Goal: Task Accomplishment & Management: Manage account settings

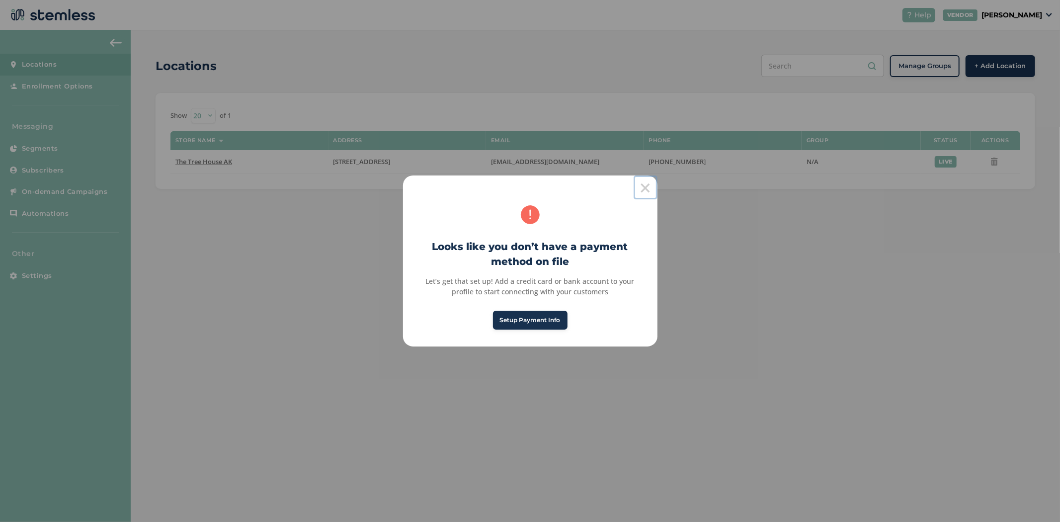
click at [645, 186] on button "×" at bounding box center [646, 187] width 24 height 24
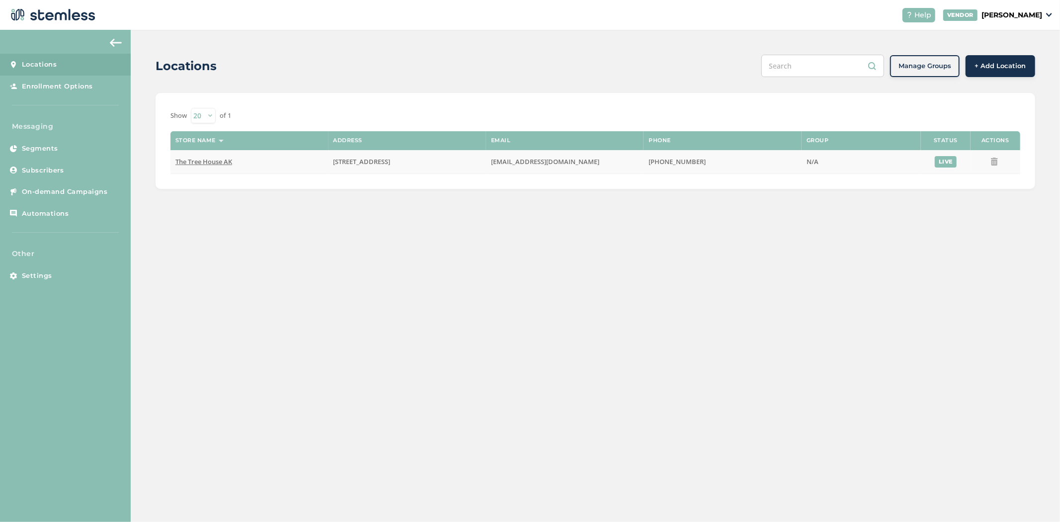
click at [187, 162] on span "The Tree House AK" at bounding box center [203, 161] width 57 height 9
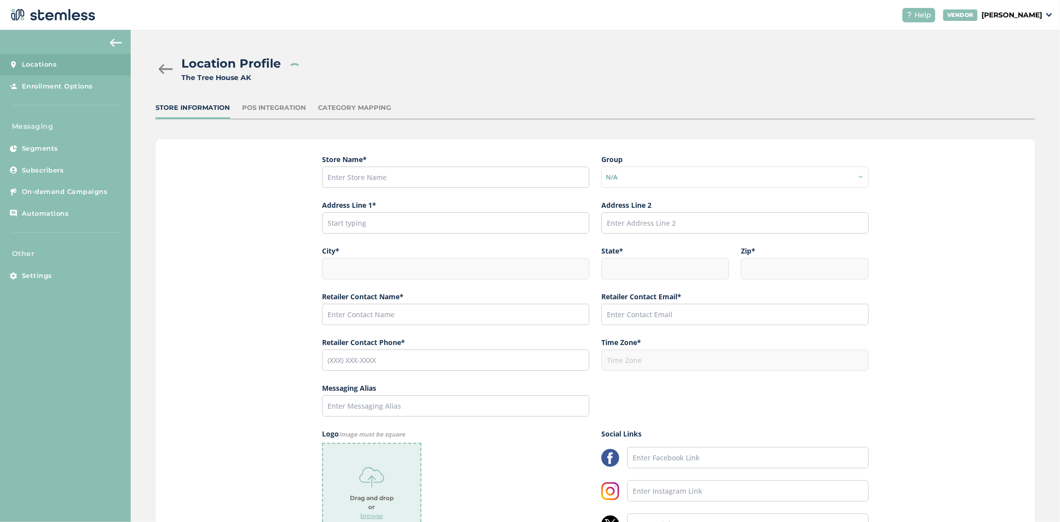
type input "The Tree House AK"
type input "[STREET_ADDRESS]"
type input "Anchorage"
type input "AK"
type input "99504"
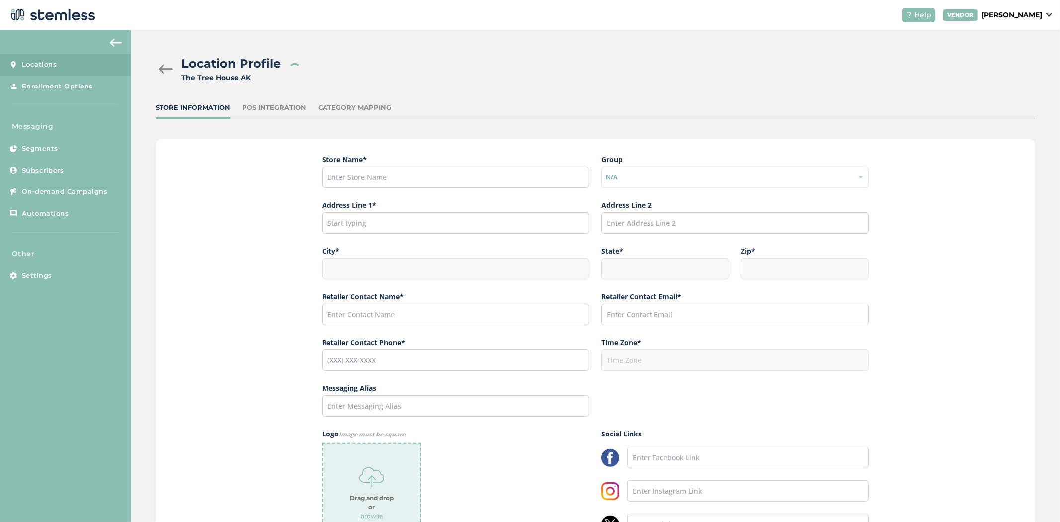
type input "[PERSON_NAME]"
type input "[EMAIL_ADDRESS][DOMAIN_NAME]"
type input "[PHONE_NUMBER]"
type input "America/Anchorage"
type input "The Tree House"
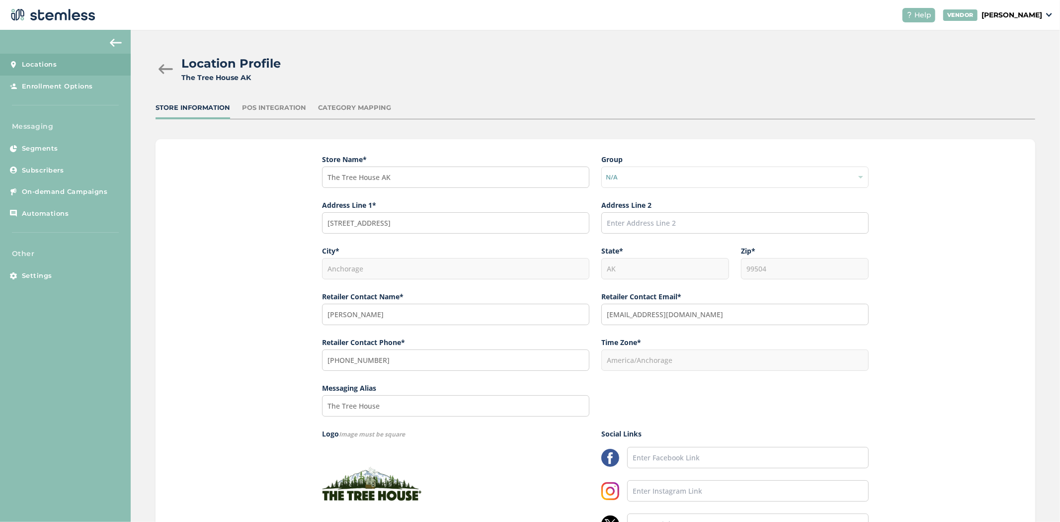
click at [236, 106] on div "Store Information POS Integration Category Mapping" at bounding box center [596, 111] width 880 height 16
click at [247, 108] on div "POS Integration" at bounding box center [274, 108] width 64 height 10
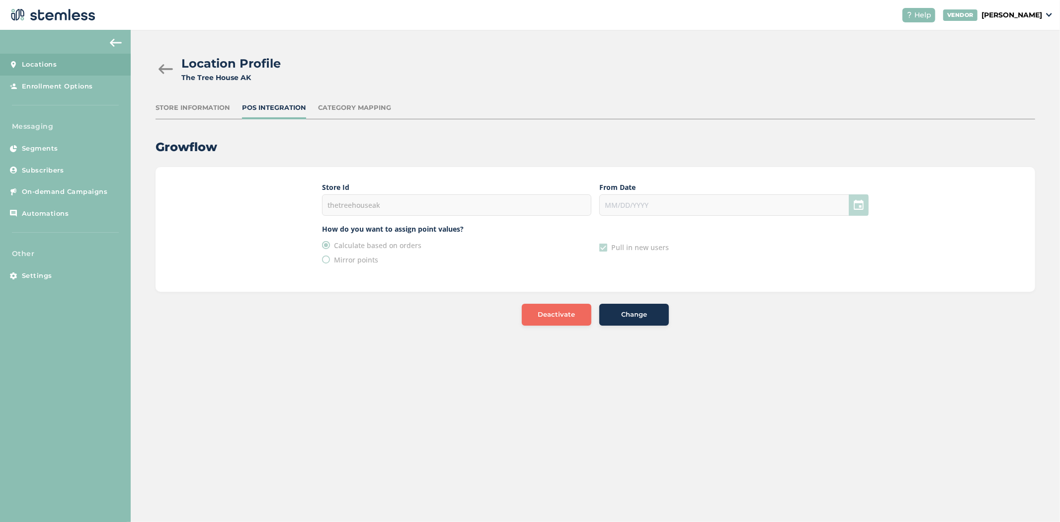
click at [618, 316] on div "Change" at bounding box center [635, 315] width 54 height 10
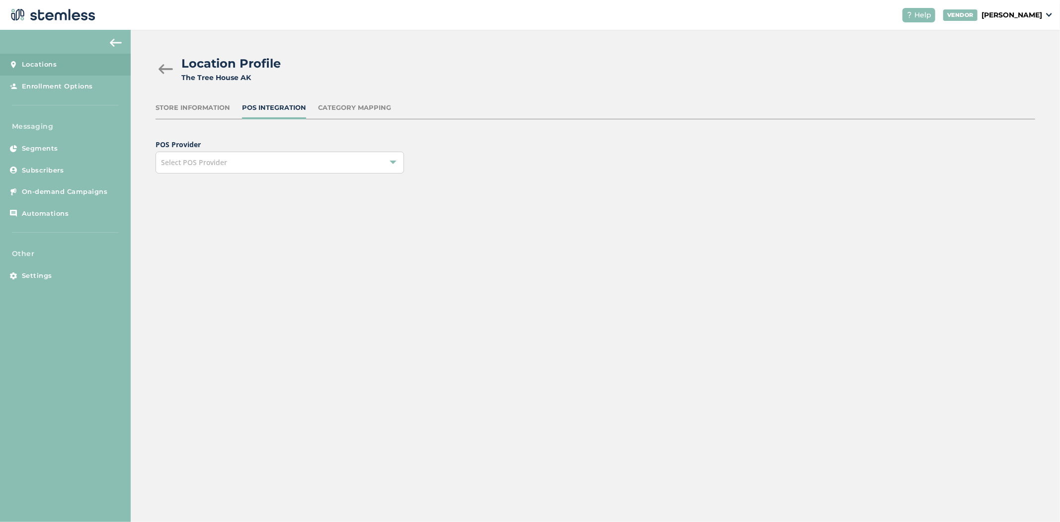
click at [295, 165] on div "Select POS Provider" at bounding box center [280, 163] width 249 height 22
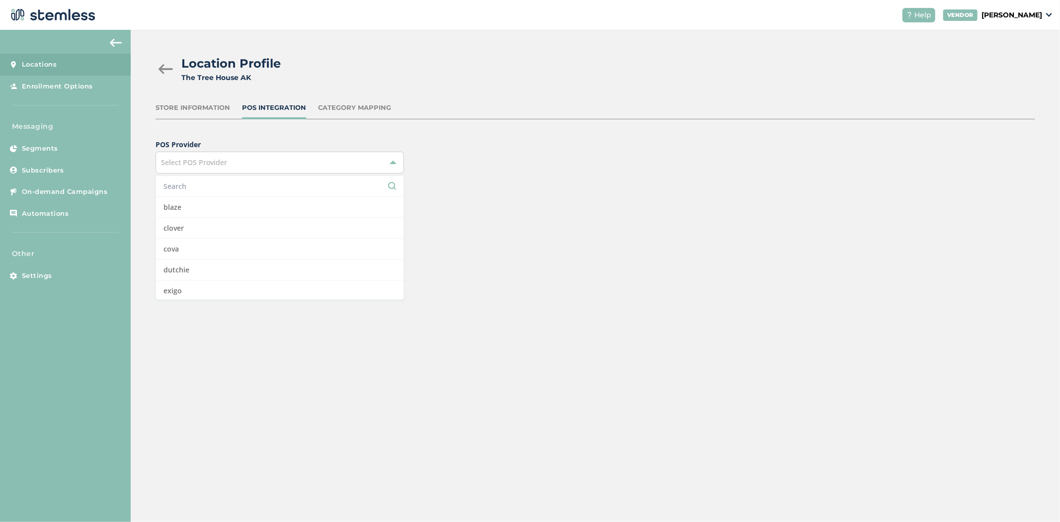
click at [261, 181] on input "text" at bounding box center [280, 186] width 233 height 10
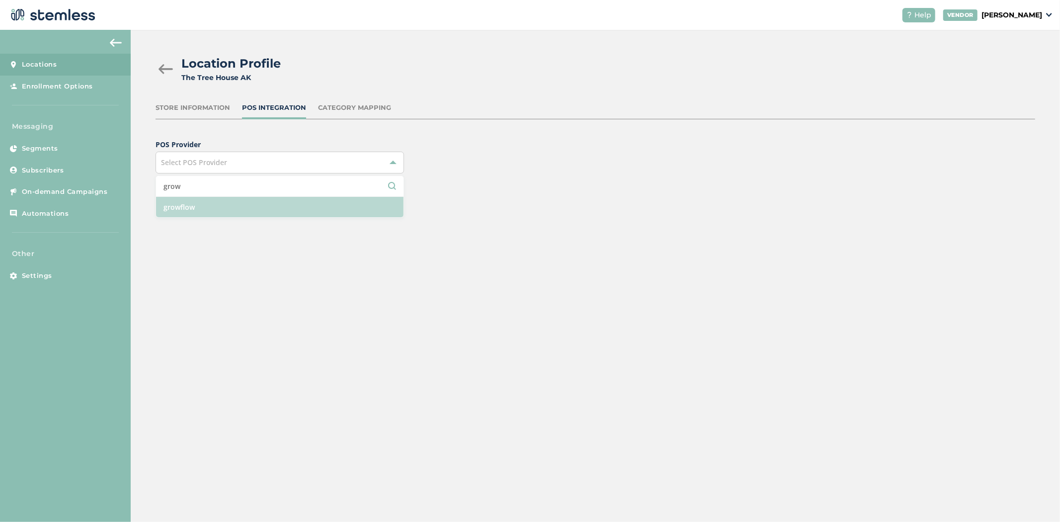
type input "grow"
click at [218, 210] on li "growflow" at bounding box center [280, 207] width 248 height 20
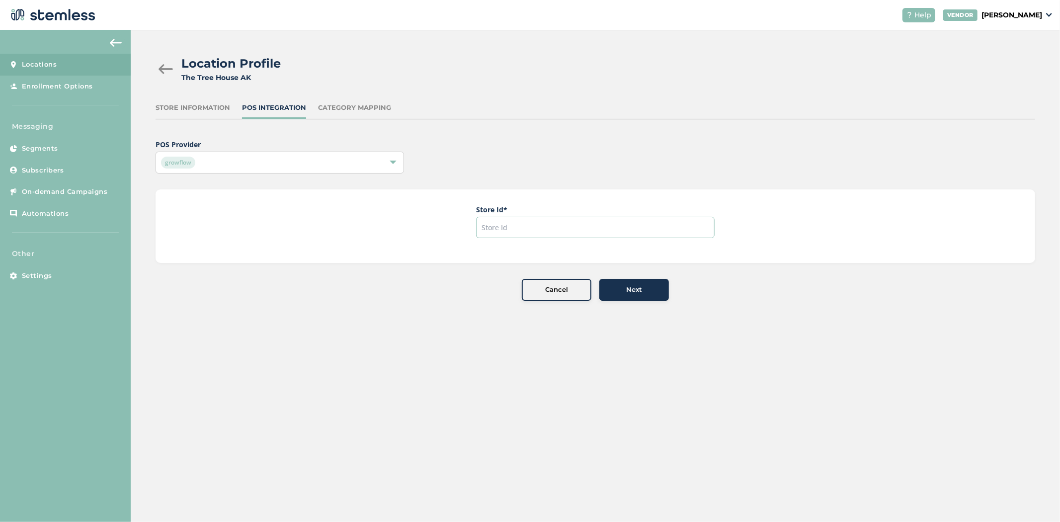
click at [521, 226] on input "text" at bounding box center [595, 227] width 239 height 21
paste input "thetreehouseak"
type input "thetreehouseak"
click at [639, 292] on span "Next" at bounding box center [634, 290] width 16 height 10
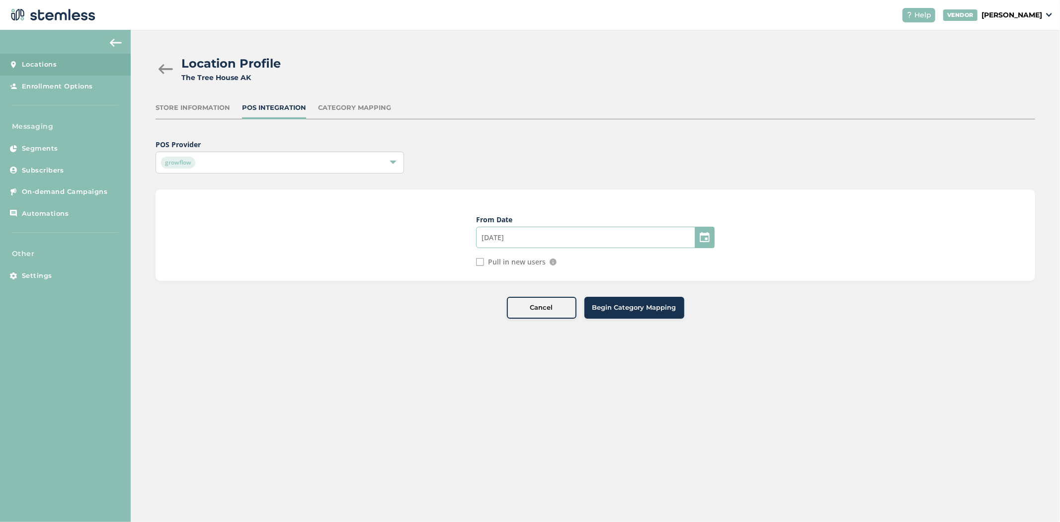
click at [534, 237] on input "[DATE]" at bounding box center [595, 237] width 239 height 21
click at [532, 262] on div "[DATE]" at bounding box center [539, 266] width 28 height 14
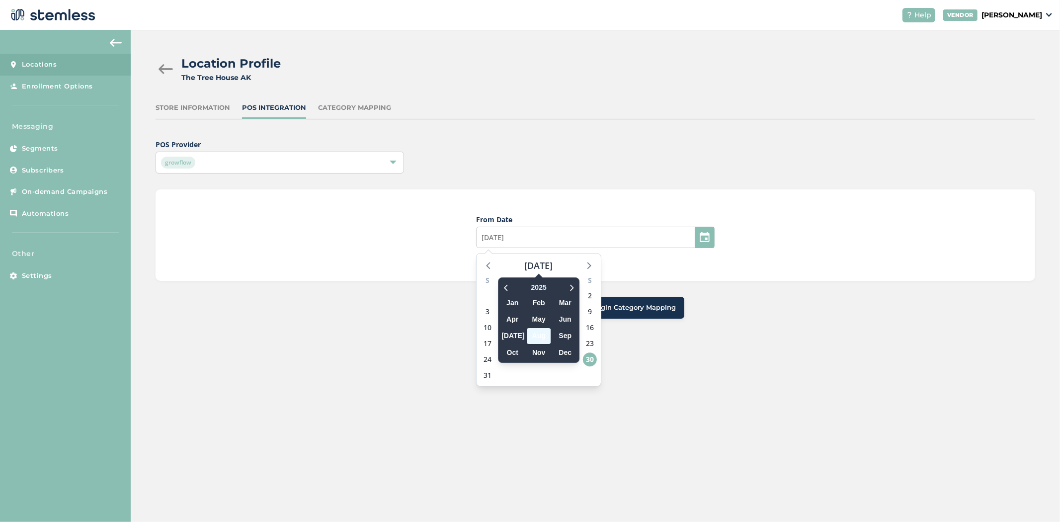
click at [514, 286] on div "2025" at bounding box center [539, 287] width 77 height 15
click at [508, 286] on icon at bounding box center [507, 287] width 10 height 12
click at [533, 335] on span "Aug" at bounding box center [539, 335] width 24 height 15
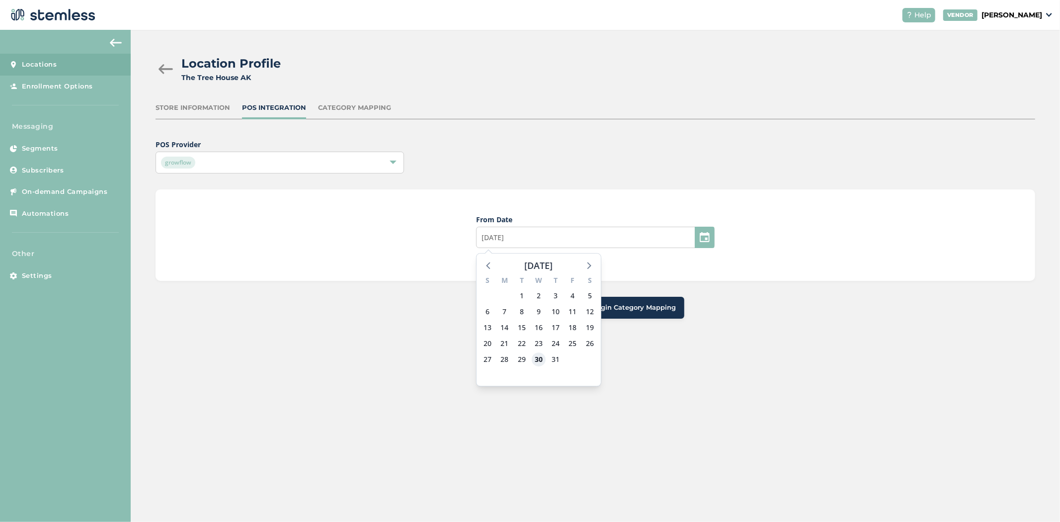
click at [536, 357] on span "30" at bounding box center [539, 359] width 14 height 14
type input "[DATE]"
click at [476, 266] on div "From Date 08/30/2023 Pull in new users If selected we will pull in any new user…" at bounding box center [596, 234] width 880 height 91
click at [482, 262] on input "Pull in new users" at bounding box center [480, 262] width 8 height 8
checkbox input "true"
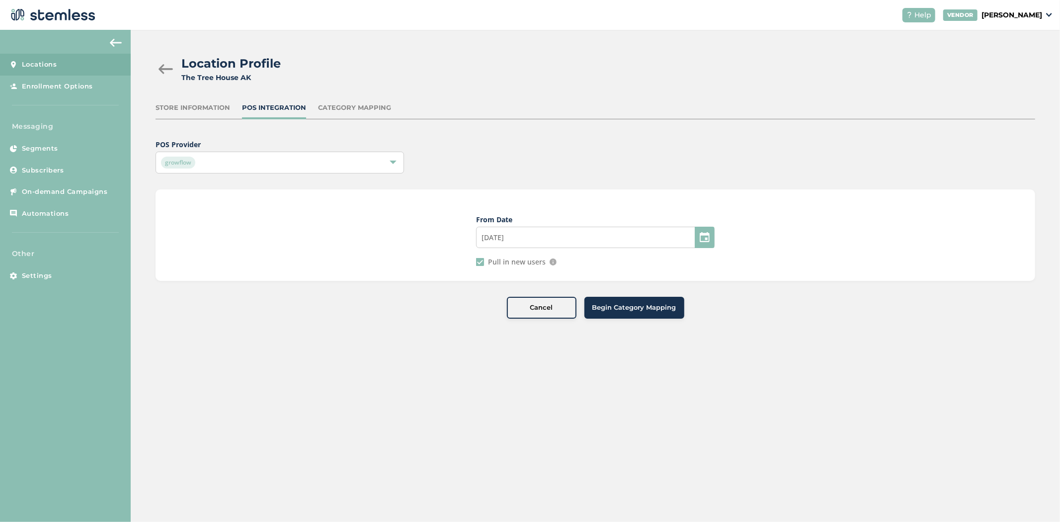
click at [622, 305] on span "Begin Category Mapping" at bounding box center [635, 308] width 84 height 10
type input "[DATE]"
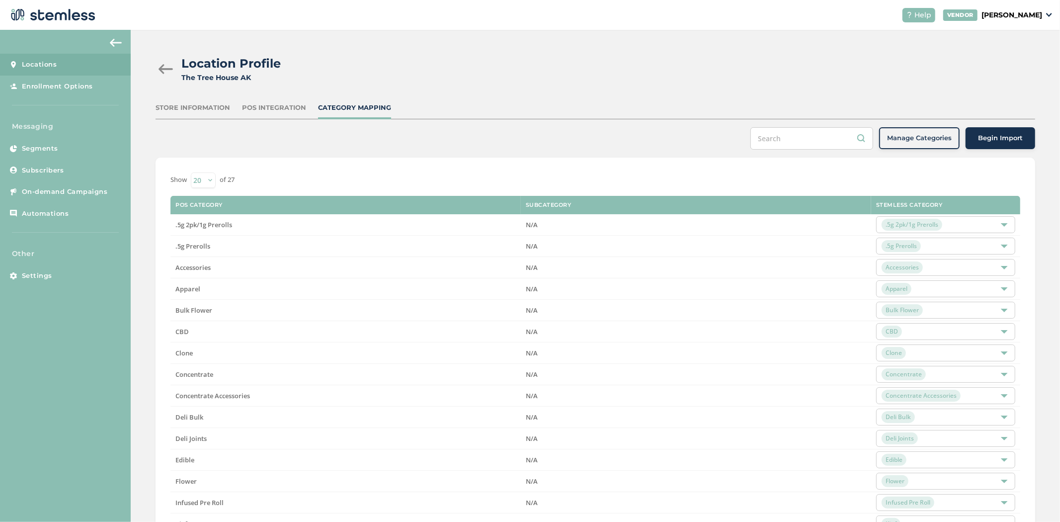
click at [1002, 135] on span "Begin Import" at bounding box center [1000, 138] width 45 height 10
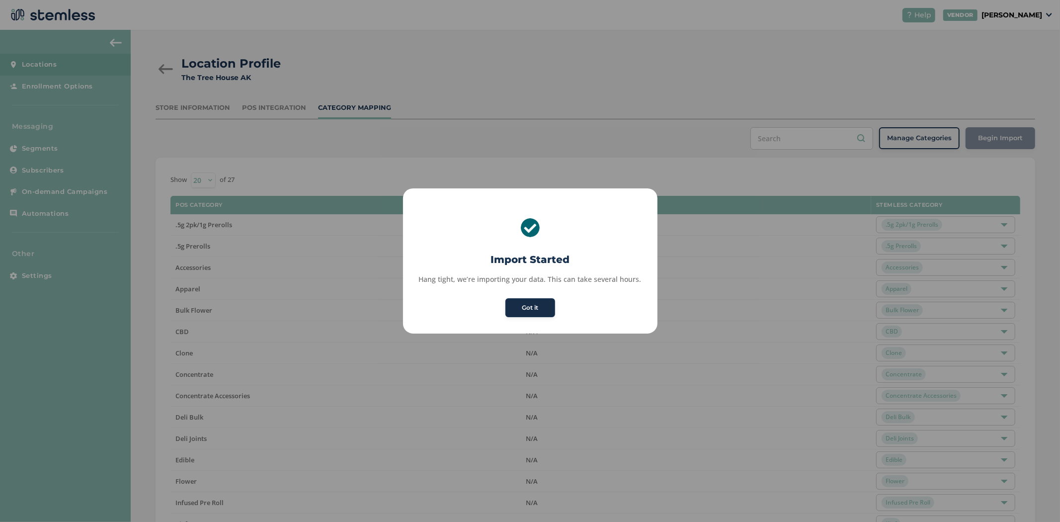
click at [528, 309] on button "Got it" at bounding box center [531, 307] width 50 height 19
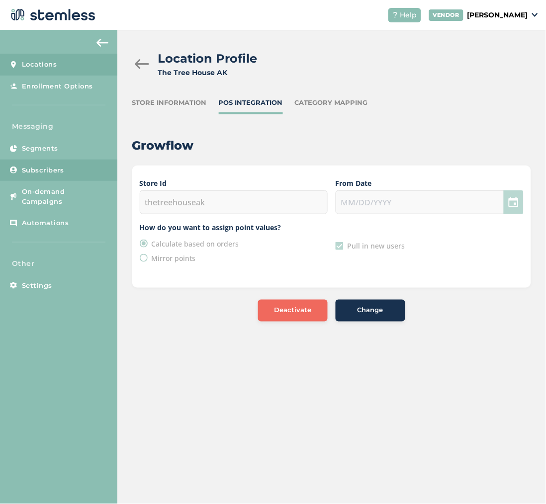
click at [70, 170] on link "Subscribers" at bounding box center [58, 171] width 117 height 22
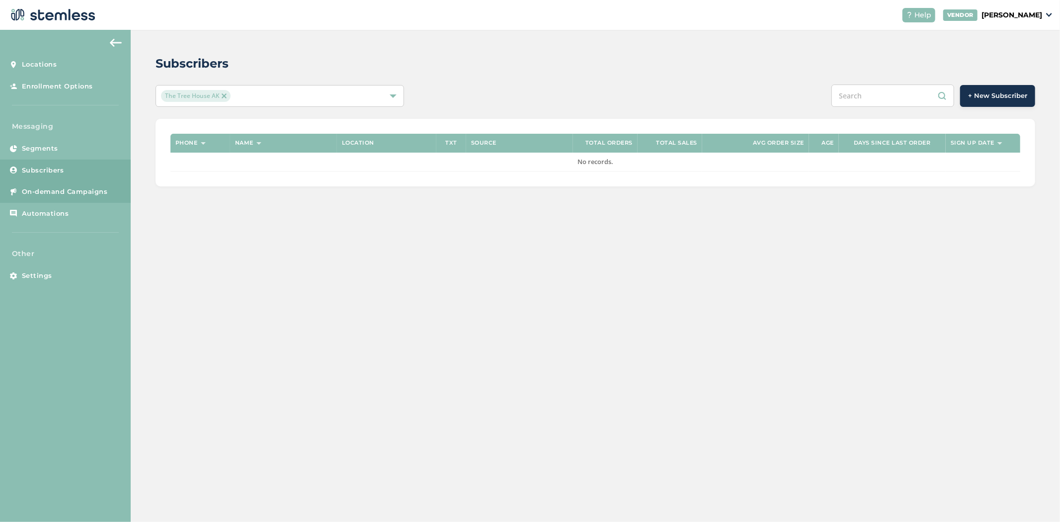
click at [92, 196] on span "On-demand Campaigns" at bounding box center [65, 192] width 86 height 10
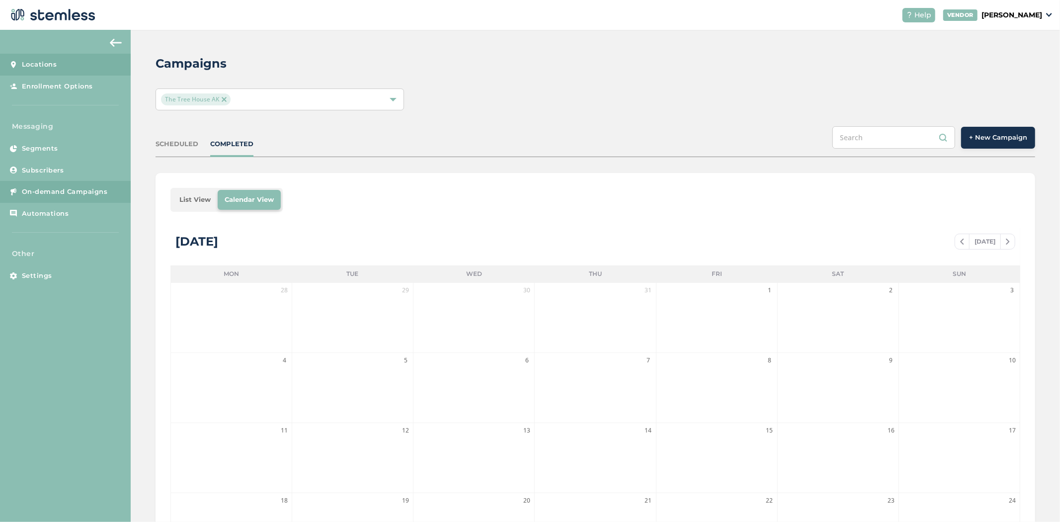
click at [71, 59] on link "Locations" at bounding box center [65, 65] width 131 height 22
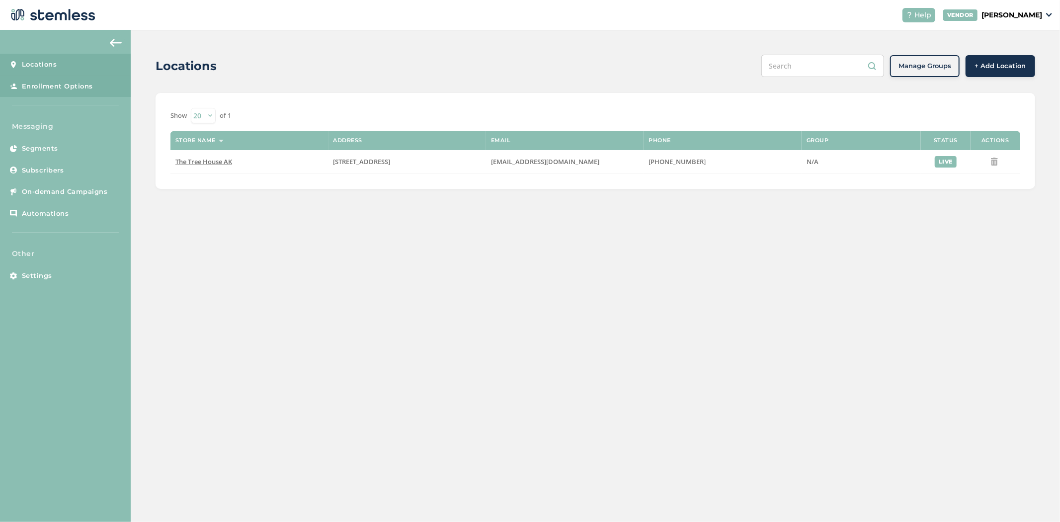
click at [68, 77] on link "Enrollment Options" at bounding box center [65, 87] width 131 height 22
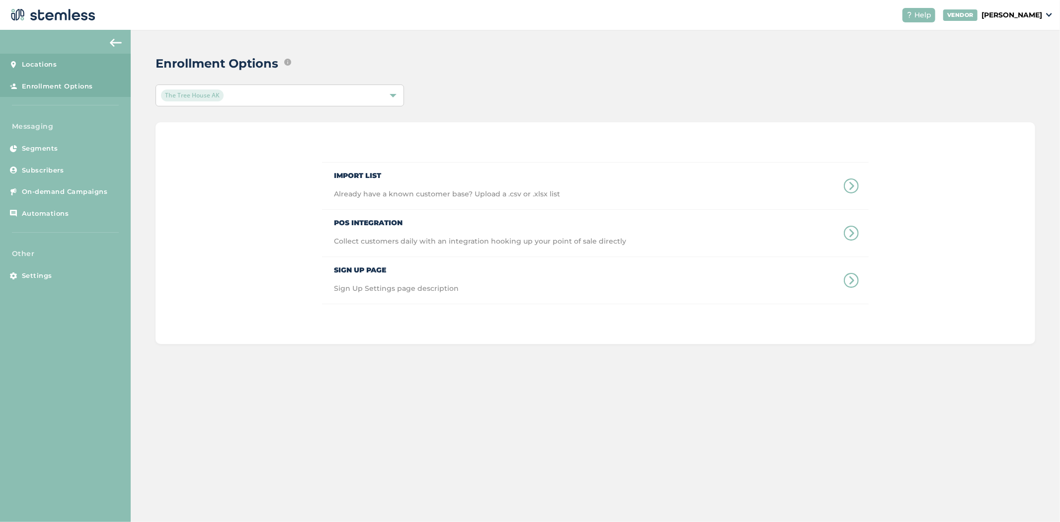
click at [62, 64] on link "Locations" at bounding box center [65, 65] width 131 height 22
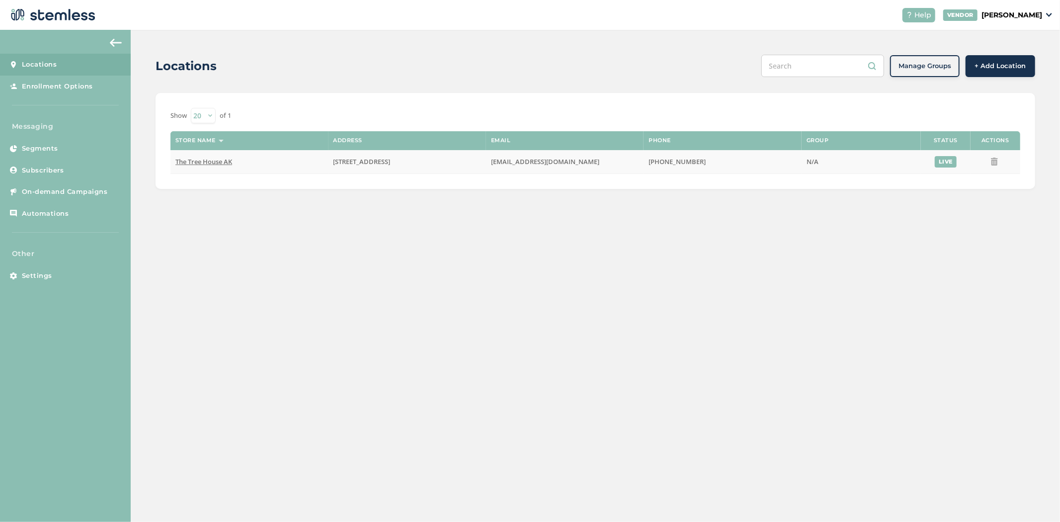
click at [192, 162] on span "The Tree House AK" at bounding box center [203, 161] width 57 height 9
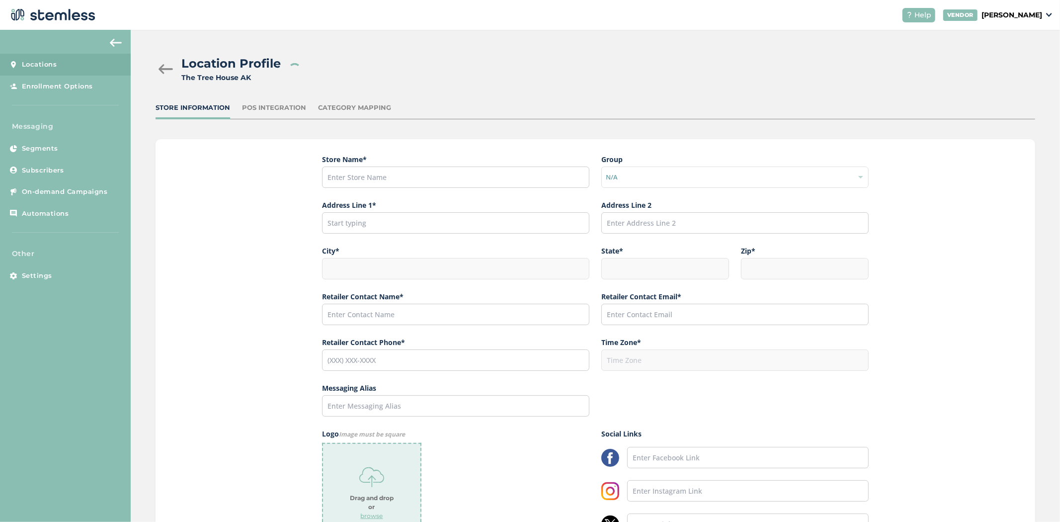
type input "The Tree House AK"
type input "[STREET_ADDRESS]"
type input "Anchorage"
type input "AK"
type input "99504"
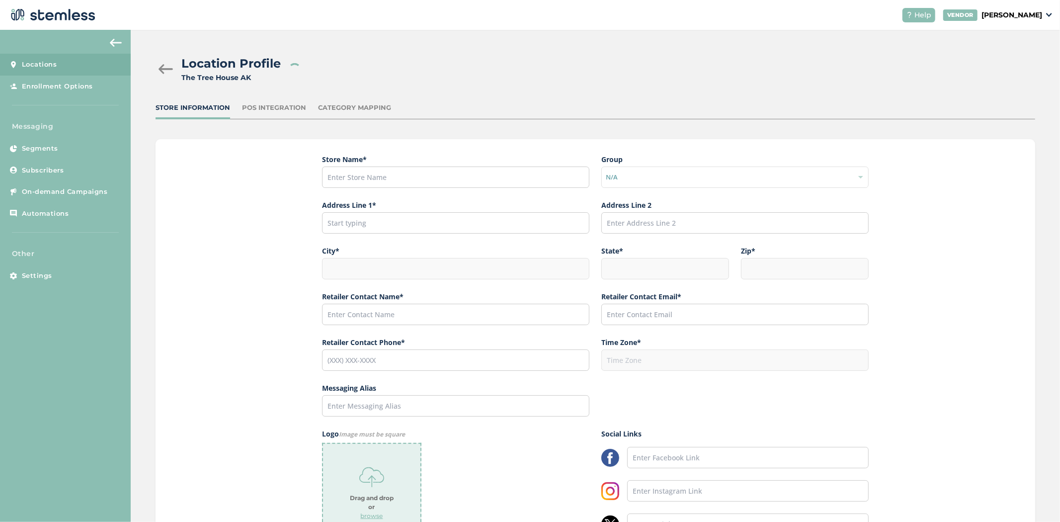
type input "[PERSON_NAME]"
type input "[EMAIL_ADDRESS][DOMAIN_NAME]"
type input "[PHONE_NUMBER]"
type input "America/Anchorage"
type input "The Tree House"
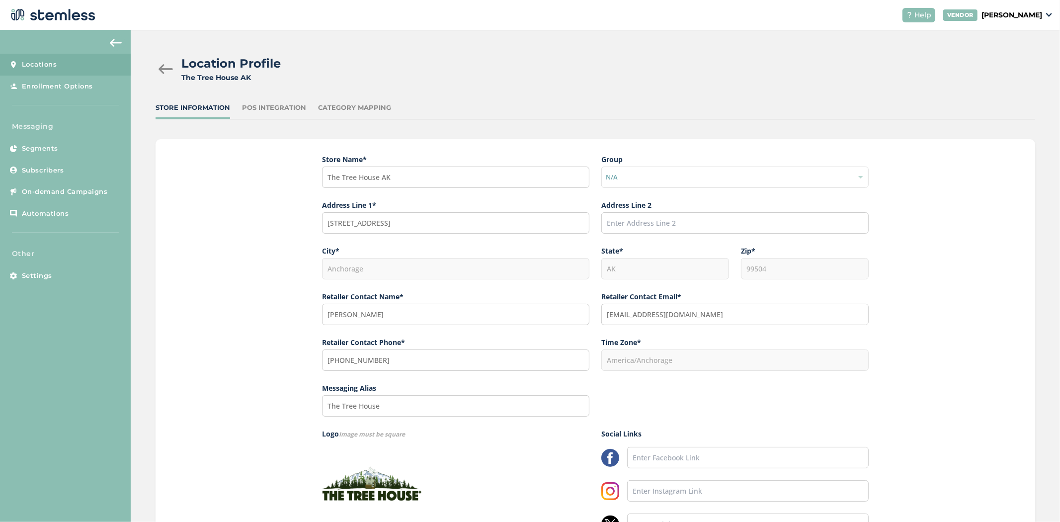
click at [269, 103] on div "POS Integration" at bounding box center [274, 108] width 64 height 10
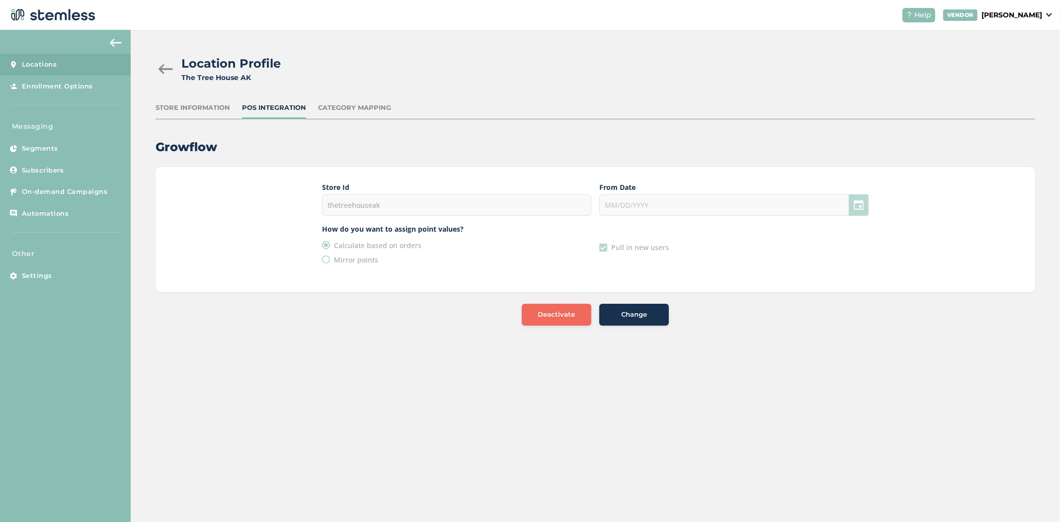
click at [554, 317] on span "Deactivate" at bounding box center [556, 315] width 37 height 10
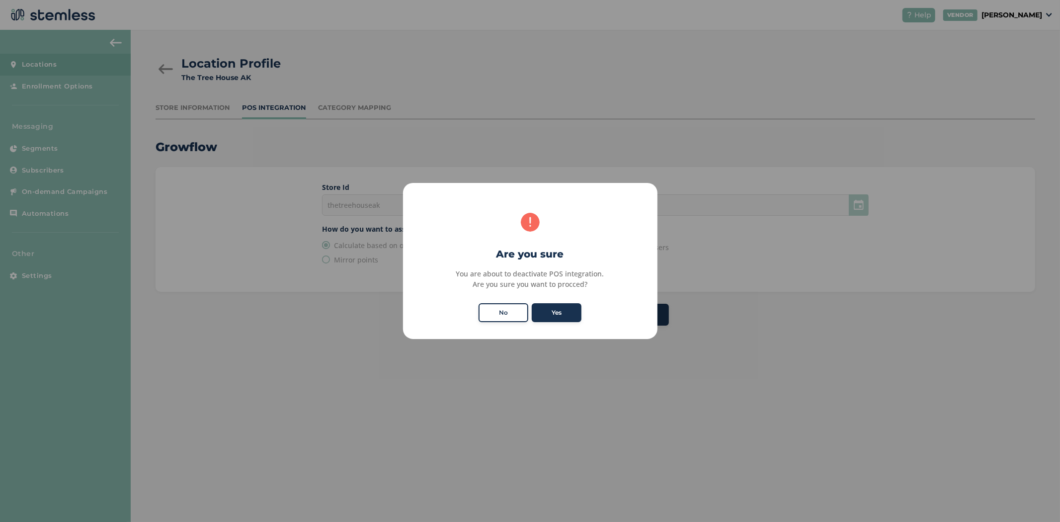
click at [554, 317] on button "Yes" at bounding box center [557, 312] width 50 height 19
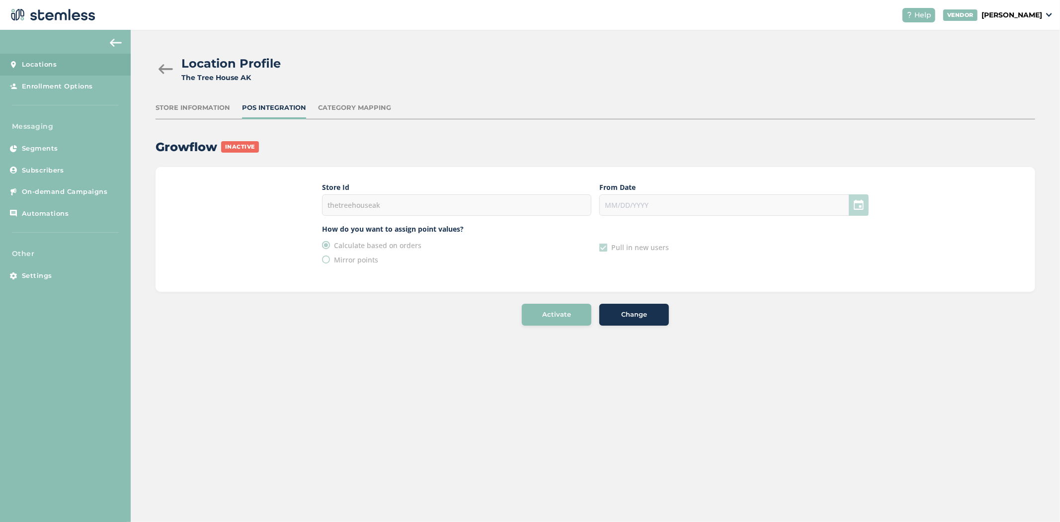
click at [641, 315] on span "Change" at bounding box center [634, 315] width 26 height 10
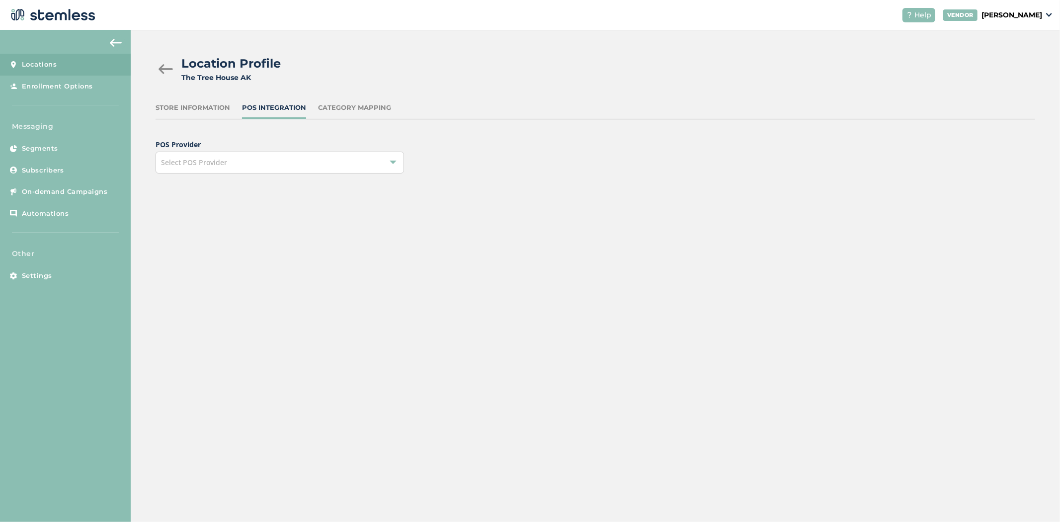
click at [282, 156] on div "Select POS Provider" at bounding box center [280, 163] width 249 height 22
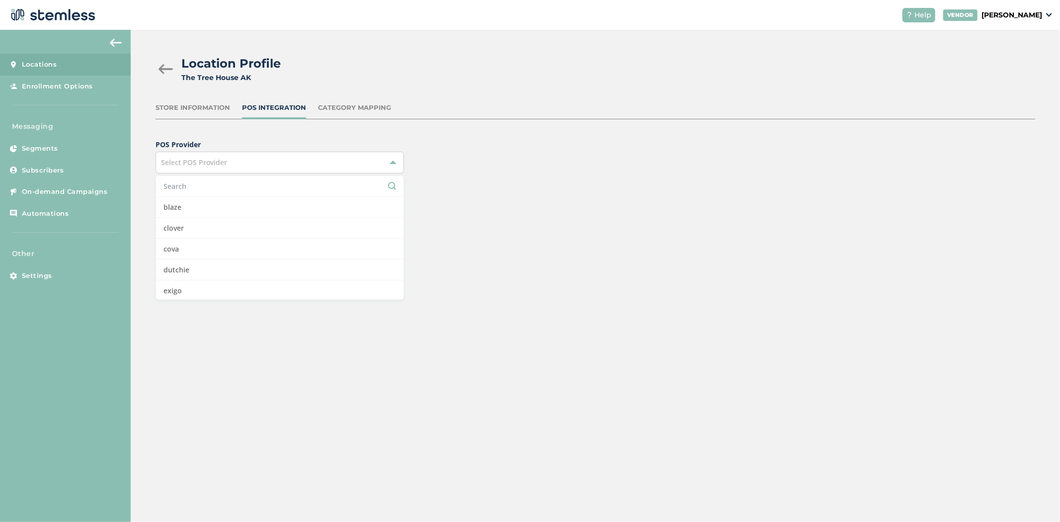
click at [215, 188] on input "text" at bounding box center [280, 186] width 233 height 10
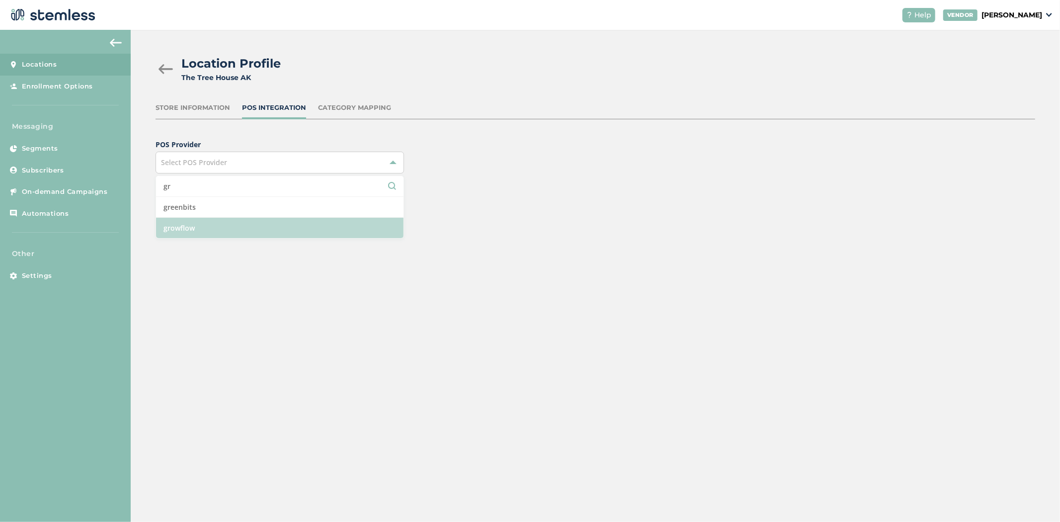
type input "gr"
click at [211, 225] on li "growflow" at bounding box center [280, 228] width 248 height 20
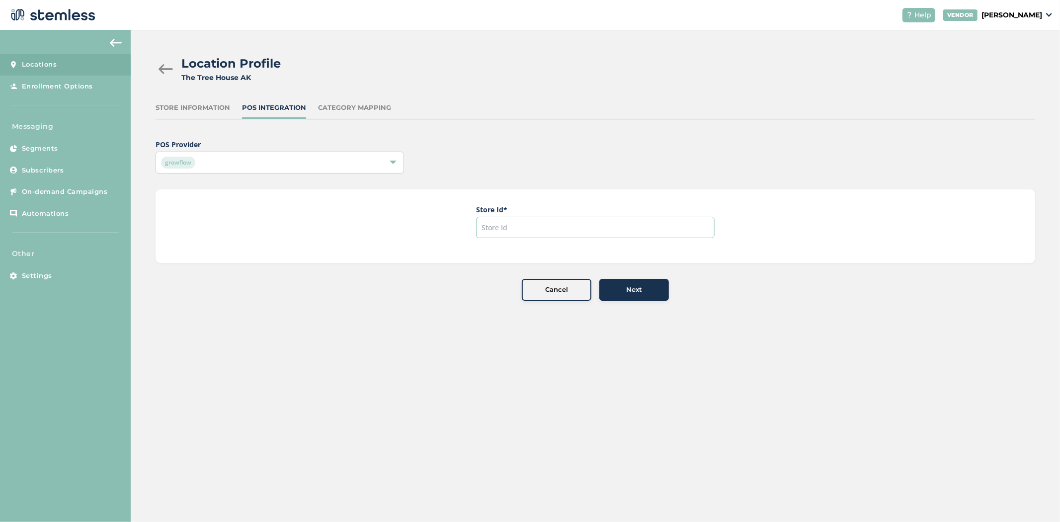
click at [529, 226] on input "text" at bounding box center [595, 227] width 239 height 21
type input "thetreehouseak"
click at [623, 285] on div "Next" at bounding box center [635, 290] width 54 height 10
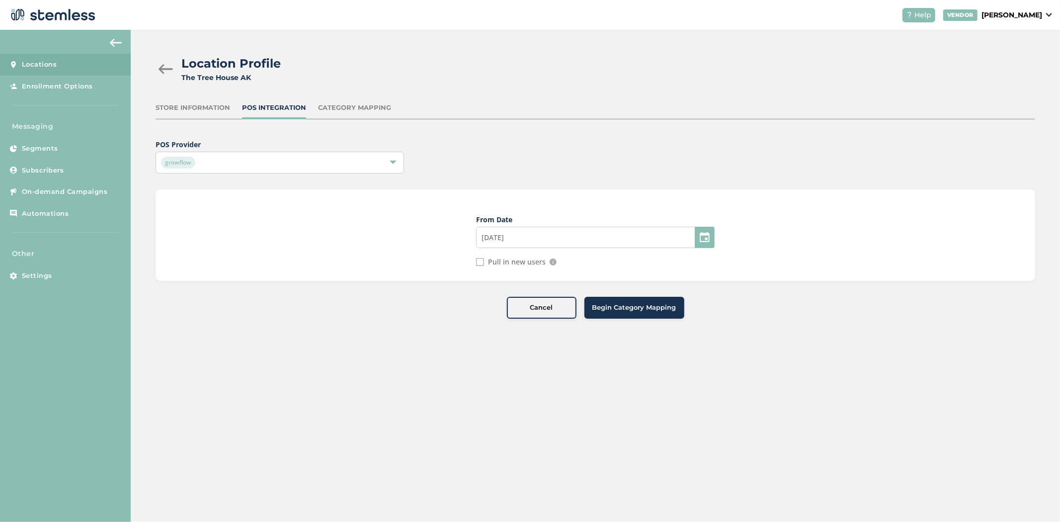
click at [699, 241] on div at bounding box center [705, 237] width 20 height 21
click at [703, 237] on div at bounding box center [705, 237] width 20 height 21
click at [618, 239] on input "[DATE]" at bounding box center [595, 237] width 239 height 21
click at [490, 264] on icon at bounding box center [489, 265] width 13 height 13
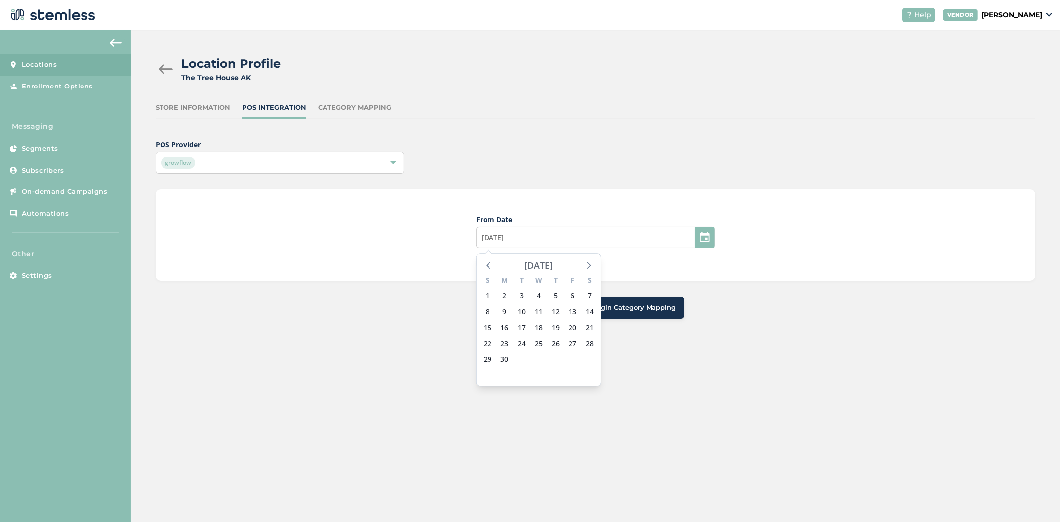
click at [553, 267] on div "[DATE]" at bounding box center [539, 266] width 28 height 14
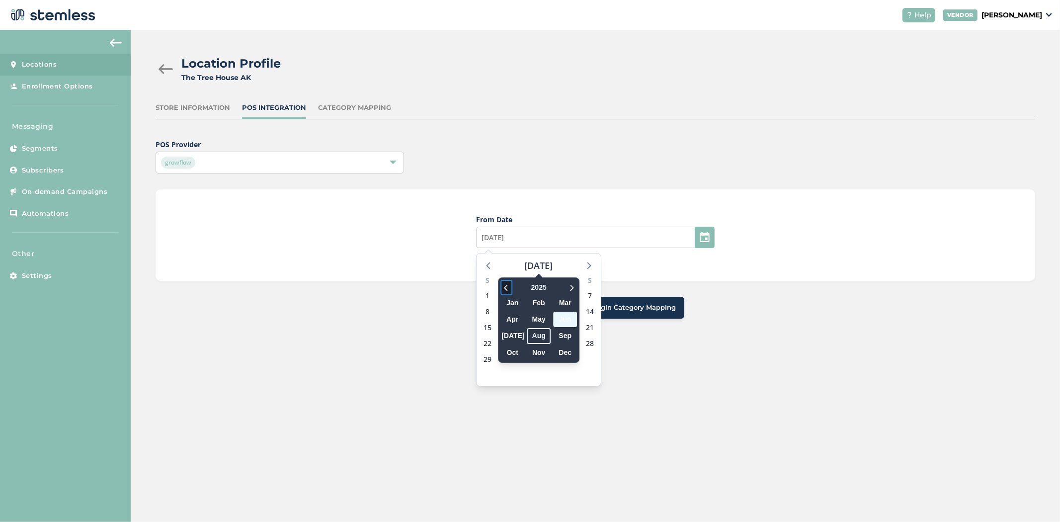
click at [504, 285] on icon at bounding box center [507, 287] width 10 height 12
click at [545, 333] on span "Aug" at bounding box center [539, 335] width 24 height 15
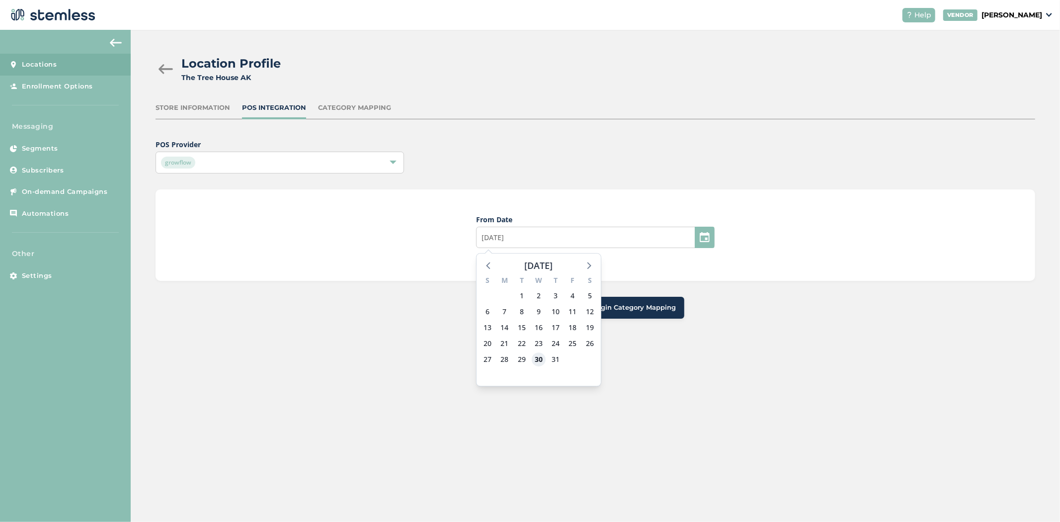
click at [543, 360] on span "30" at bounding box center [539, 359] width 14 height 14
type input "[DATE]"
click at [489, 264] on label "Pull in new users" at bounding box center [517, 262] width 58 height 7
click at [484, 264] on input "Pull in new users" at bounding box center [480, 262] width 8 height 8
checkbox input "true"
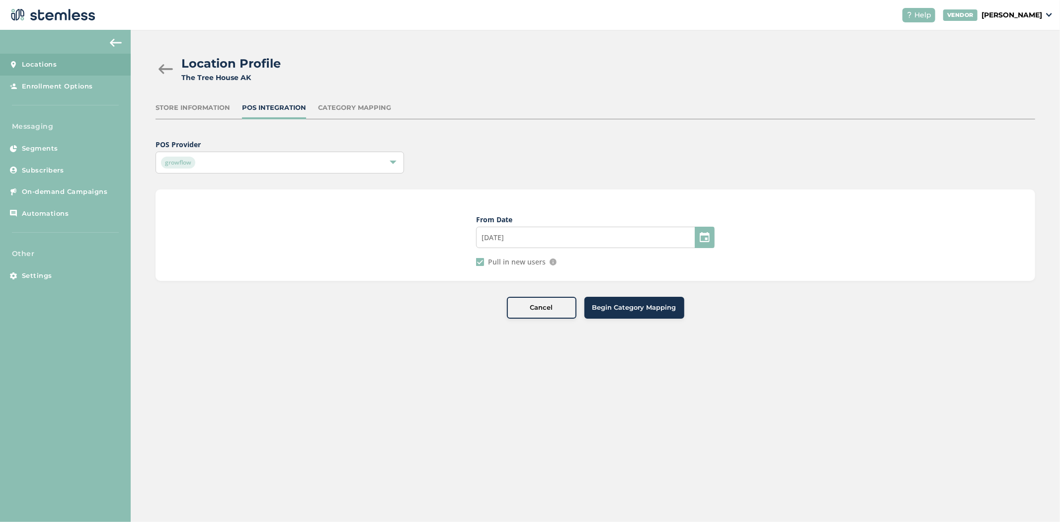
click at [628, 310] on span "Begin Category Mapping" at bounding box center [635, 308] width 84 height 10
type input "[DATE]"
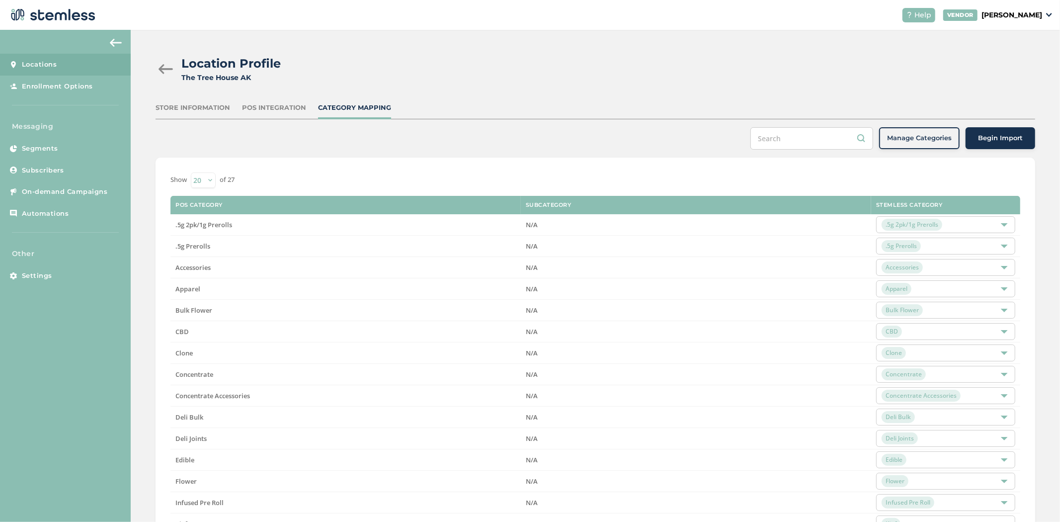
click at [991, 138] on span "Begin Import" at bounding box center [1000, 138] width 45 height 10
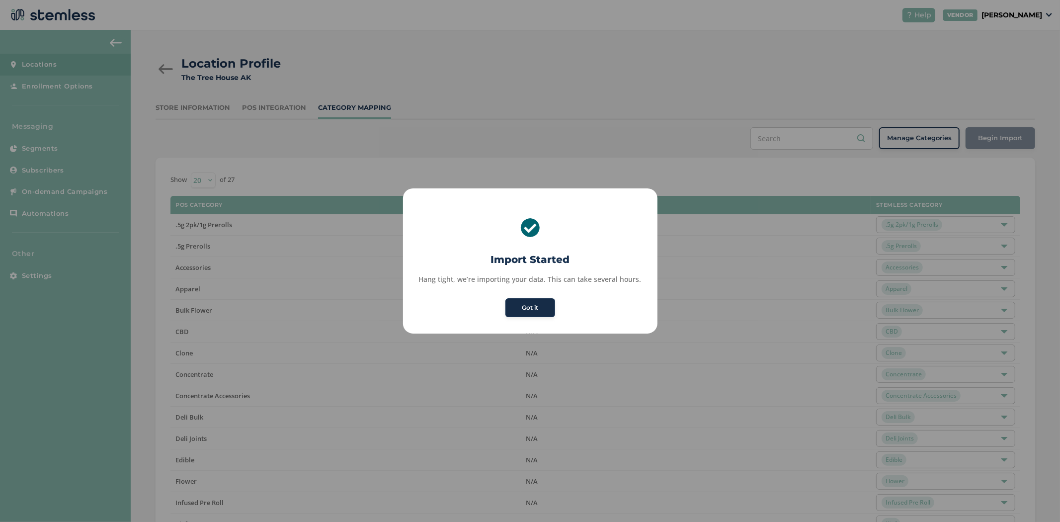
click at [526, 302] on button "Got it" at bounding box center [531, 307] width 50 height 19
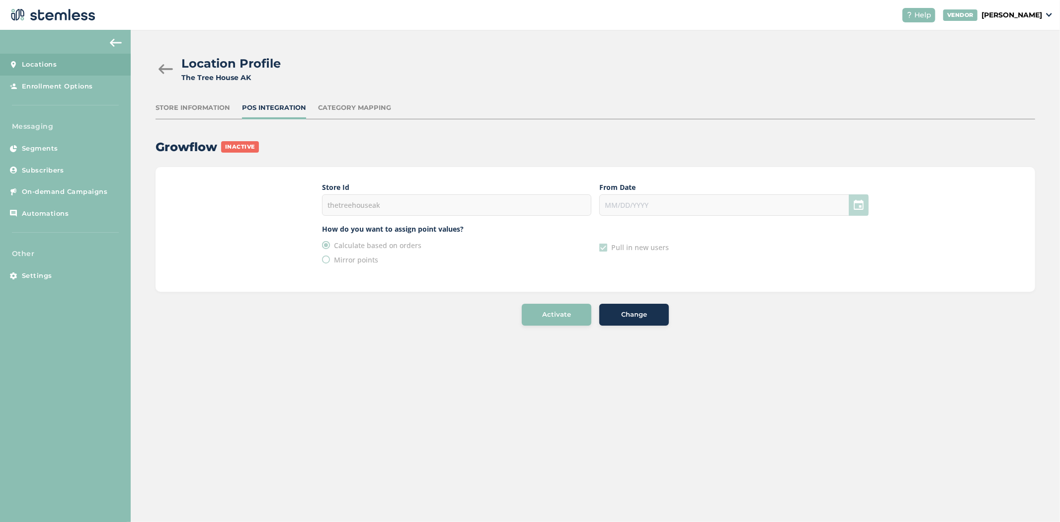
click at [535, 310] on div "Activate" at bounding box center [557, 315] width 54 height 10
click at [669, 200] on div at bounding box center [734, 204] width 269 height 21
click at [864, 201] on div at bounding box center [734, 204] width 269 height 21
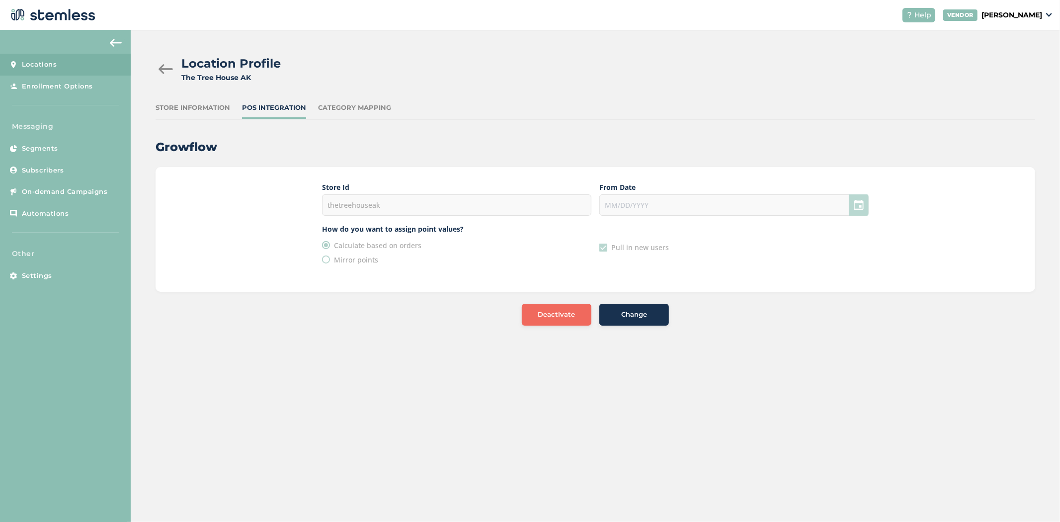
click at [864, 201] on div at bounding box center [734, 204] width 269 height 21
